Goal: Task Accomplishment & Management: Complete application form

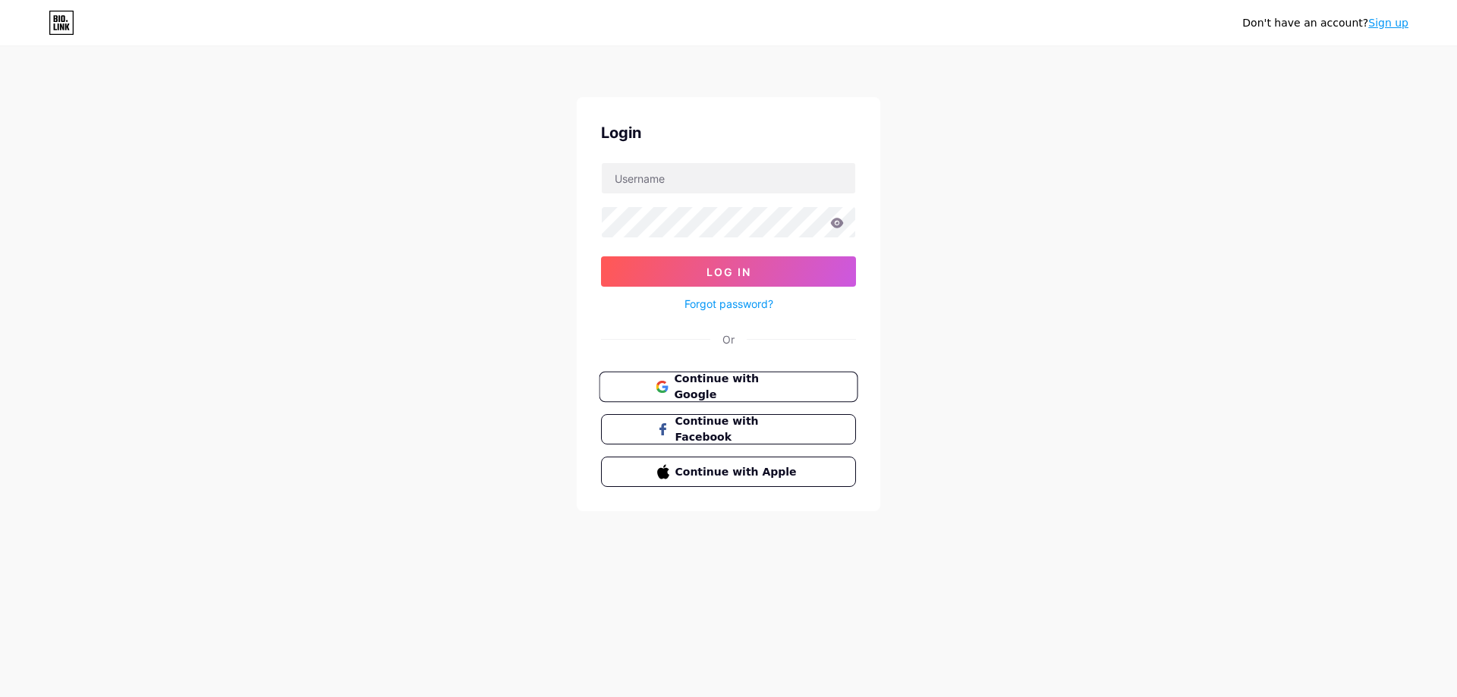
click at [756, 389] on span "Continue with Google" at bounding box center [737, 387] width 127 height 33
